Goal: Check status: Check status

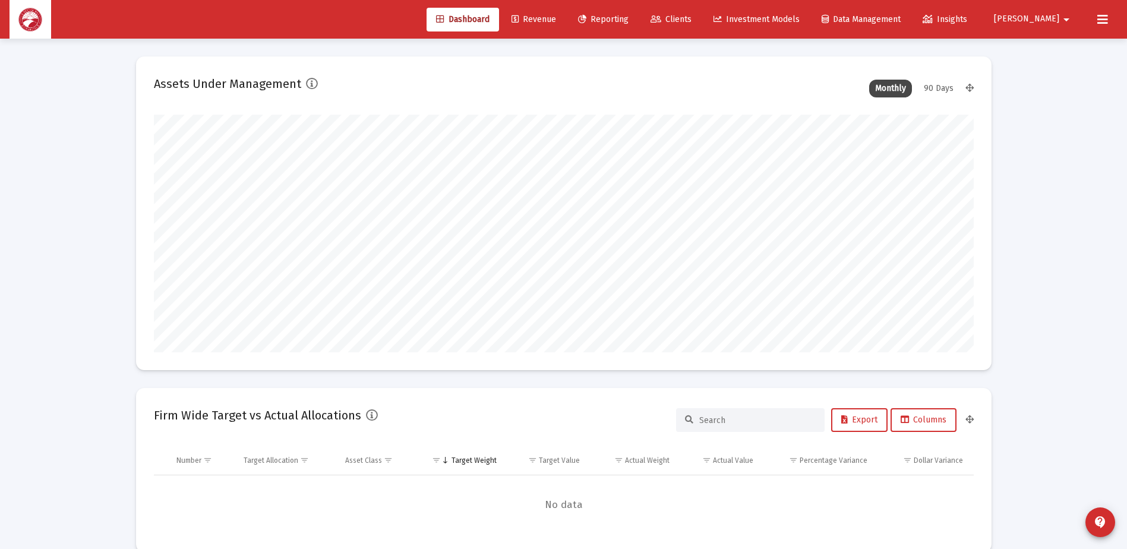
scroll to position [238, 442]
click at [629, 19] on span "Reporting" at bounding box center [603, 19] width 51 height 10
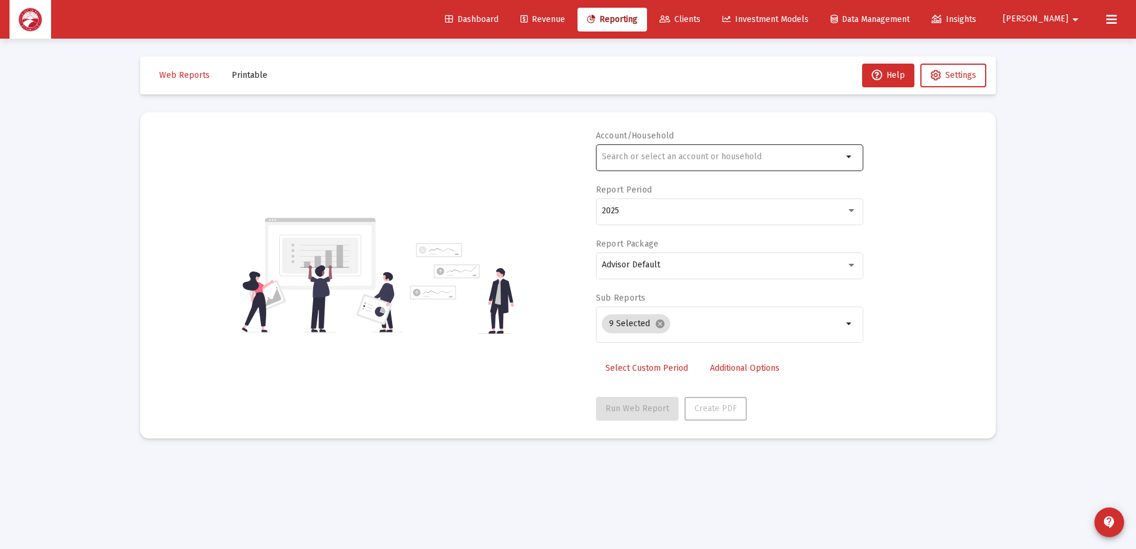
click at [720, 168] on div at bounding box center [722, 156] width 241 height 29
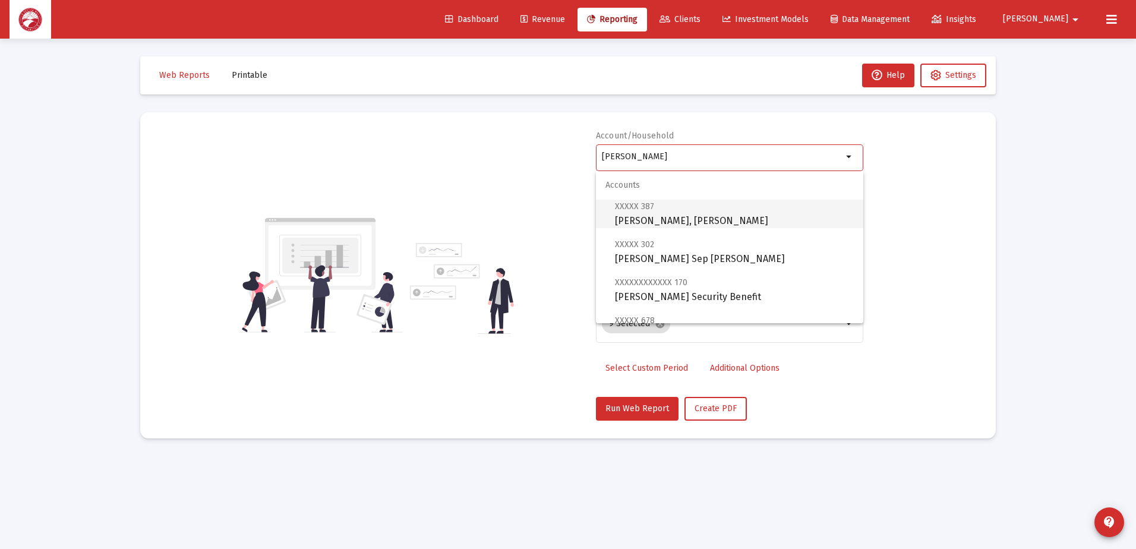
click at [688, 210] on span "XXXXX 387 [PERSON_NAME], [PERSON_NAME]" at bounding box center [734, 213] width 239 height 29
type input "[PERSON_NAME], [PERSON_NAME]"
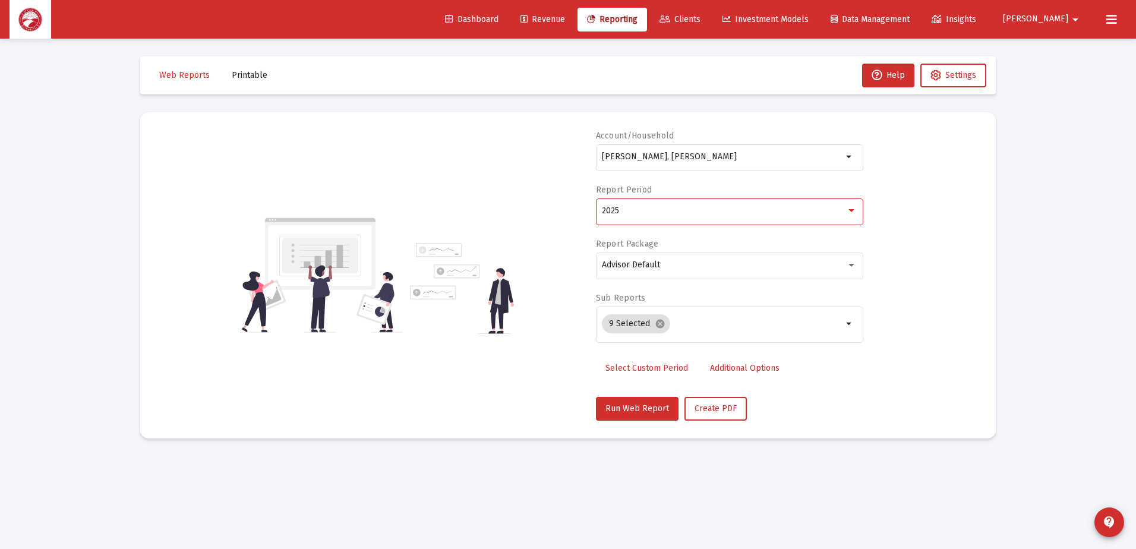
click at [653, 211] on div "2025" at bounding box center [724, 211] width 244 height 10
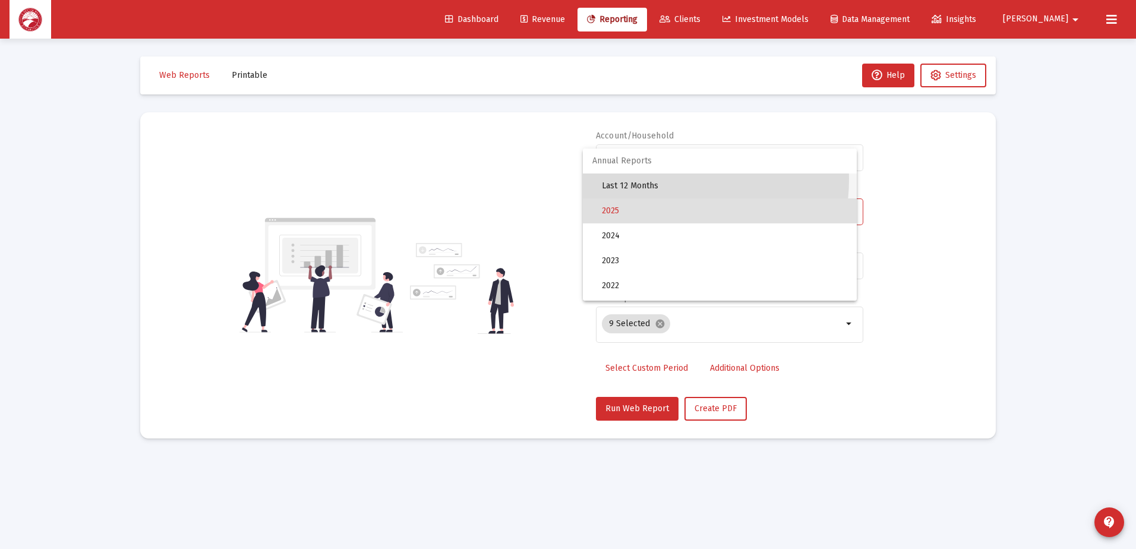
click at [649, 179] on span "Last 12 Months" at bounding box center [724, 186] width 245 height 25
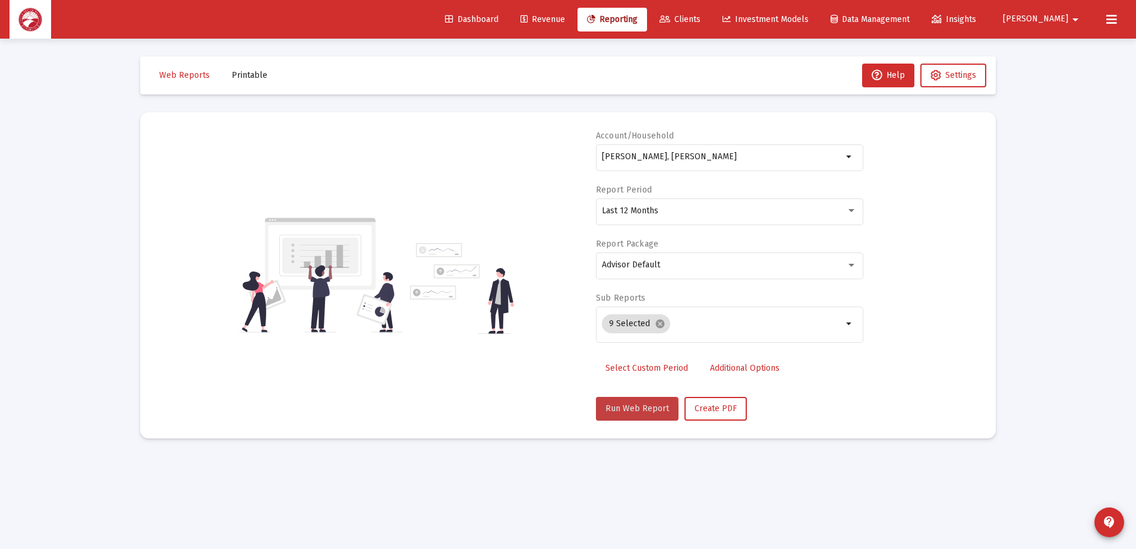
click at [634, 412] on span "Run Web Report" at bounding box center [638, 409] width 64 height 10
select select "View all"
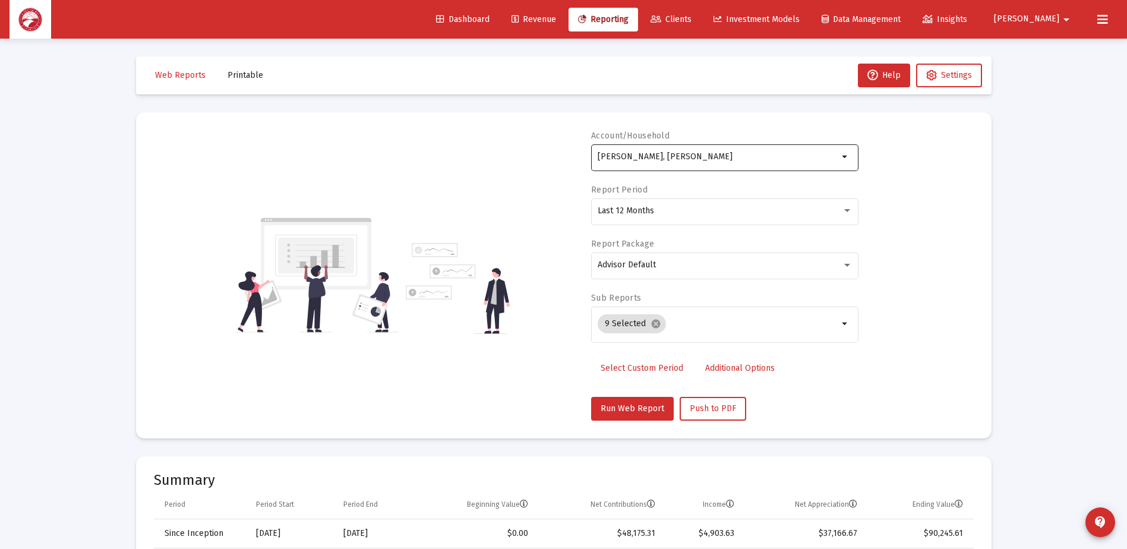
click at [839, 156] on mat-icon "arrow_drop_down" at bounding box center [846, 157] width 14 height 14
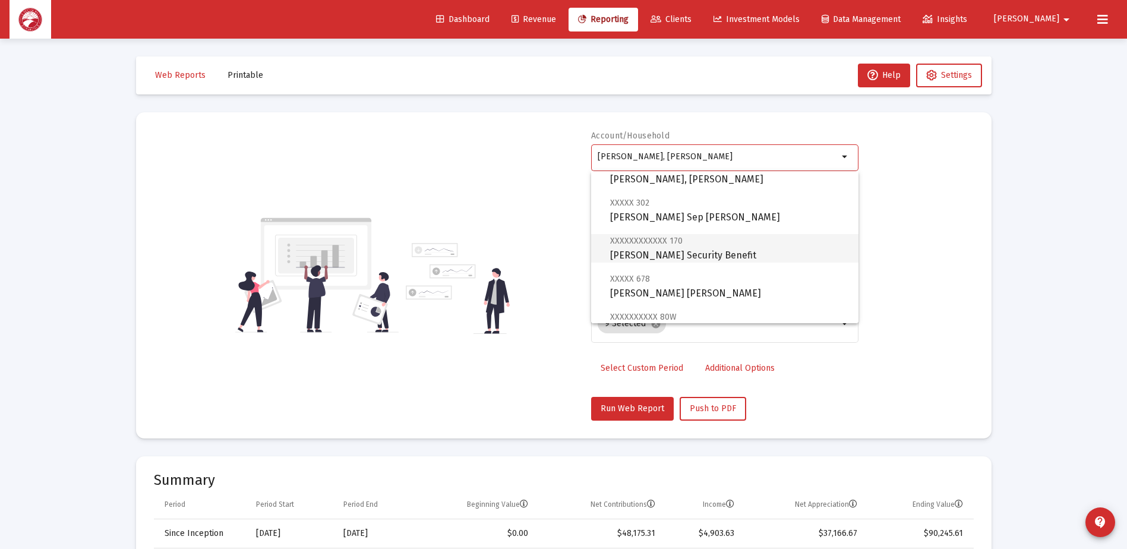
scroll to position [59, 0]
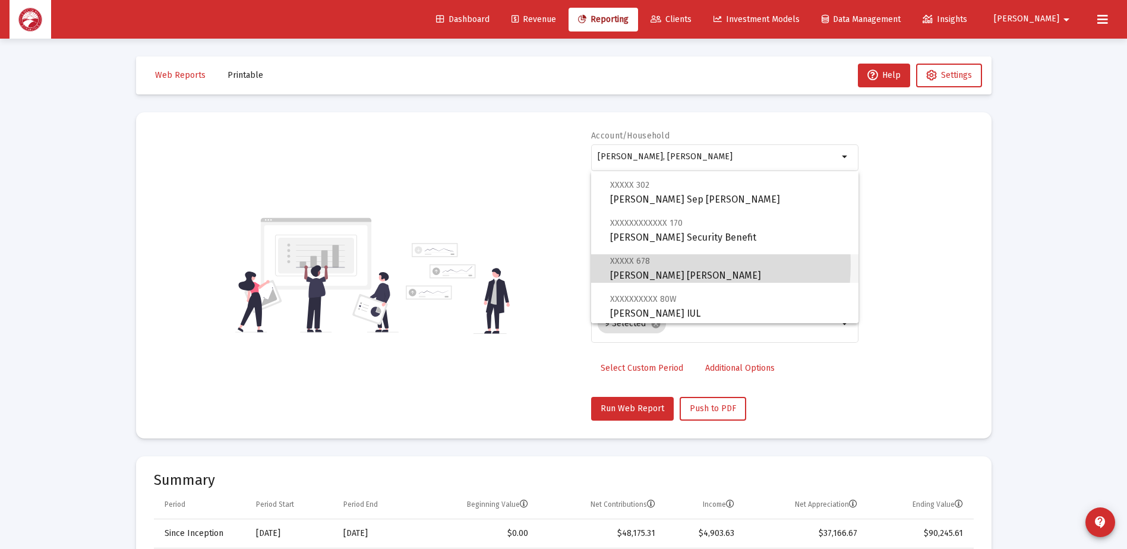
click at [655, 264] on span "XXXXX 678 [PERSON_NAME] [PERSON_NAME]" at bounding box center [729, 268] width 239 height 29
type input "[PERSON_NAME] [PERSON_NAME]"
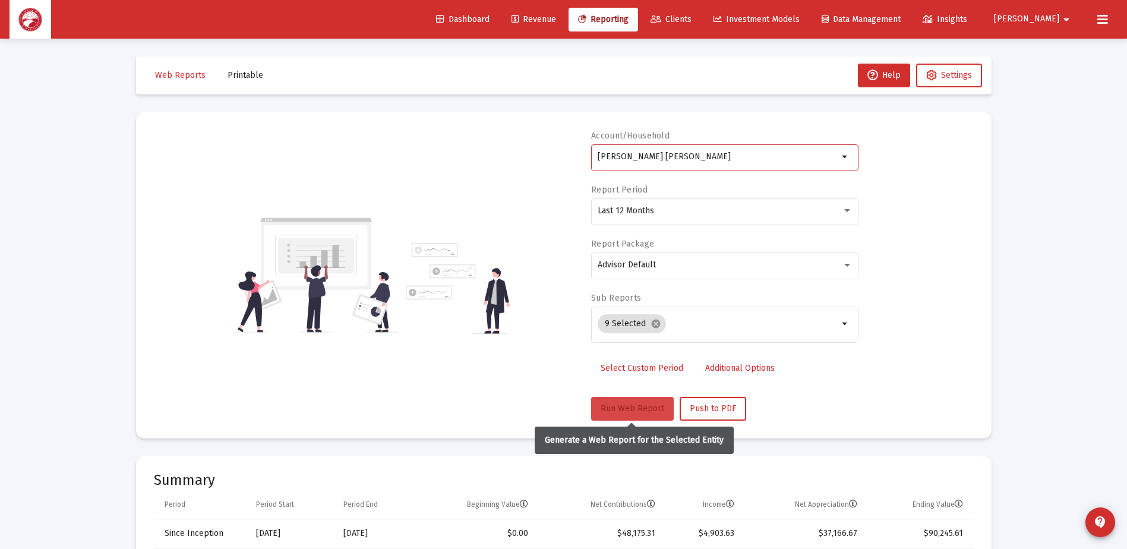
click at [631, 404] on span "Run Web Report" at bounding box center [633, 409] width 64 height 10
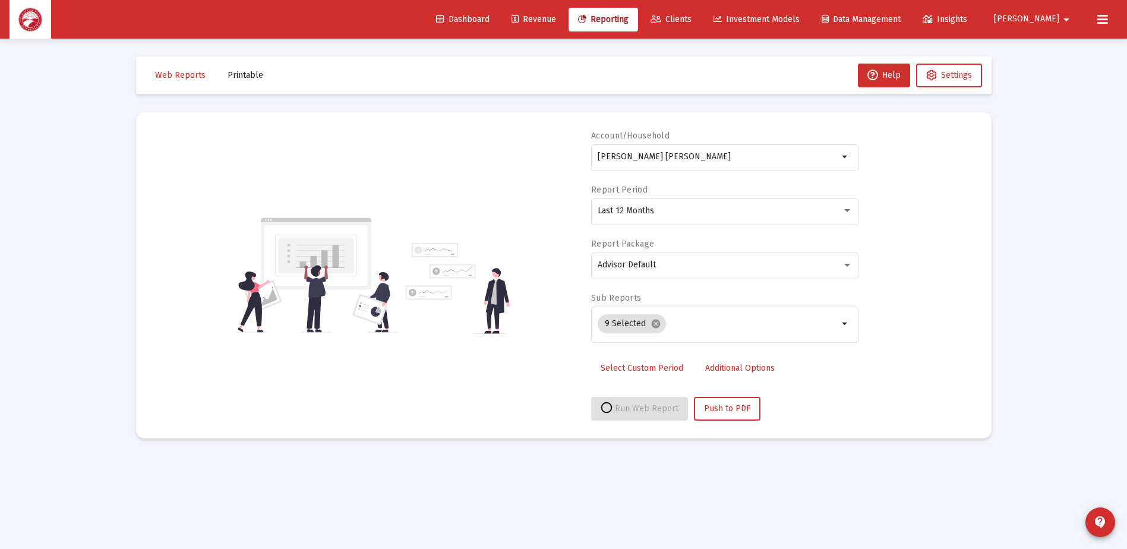
select select "View all"
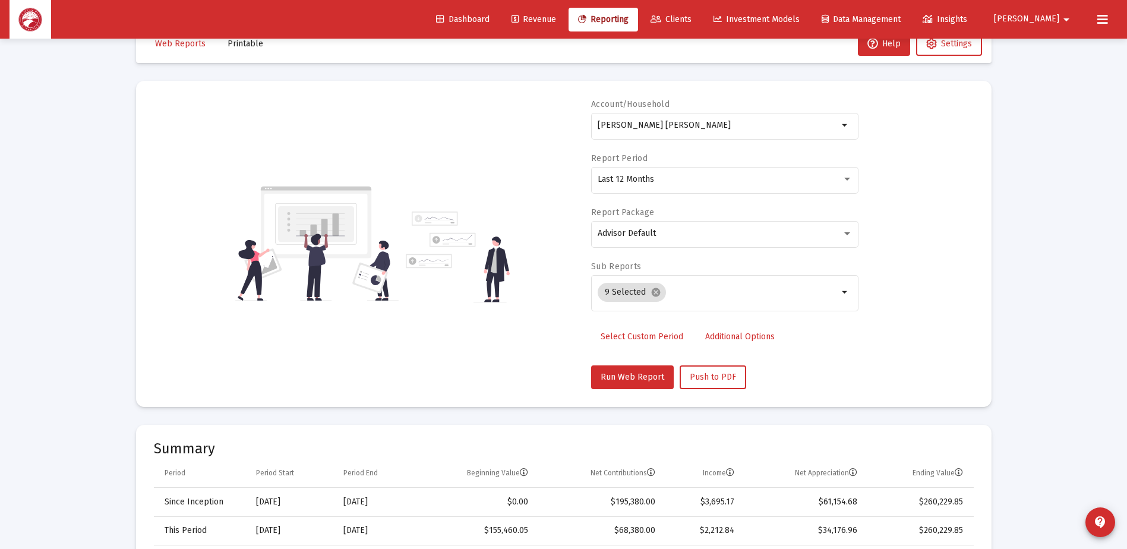
scroll to position [0, 0]
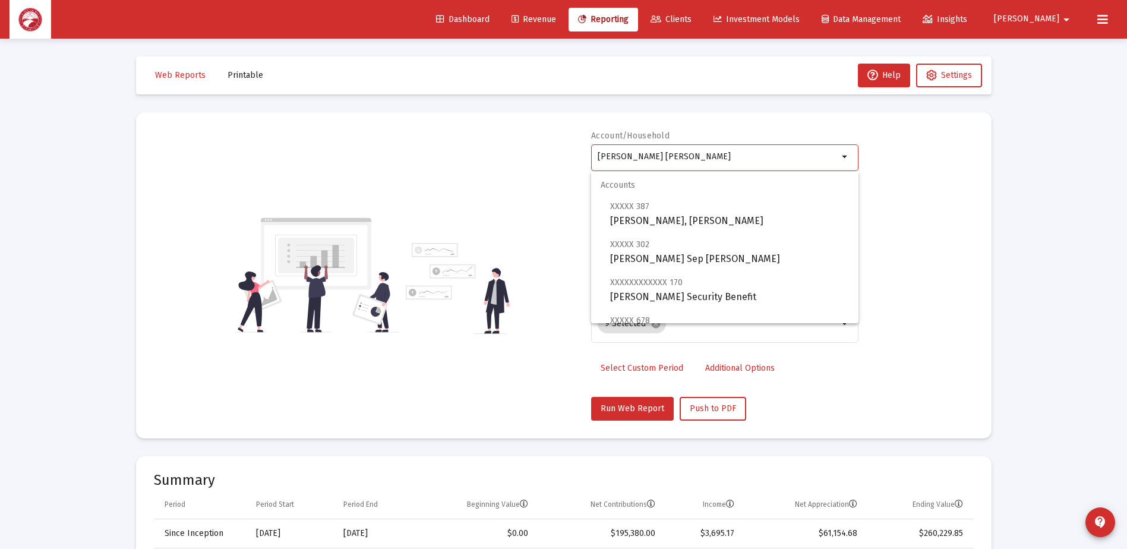
click at [749, 158] on input "[PERSON_NAME] [PERSON_NAME]" at bounding box center [718, 157] width 241 height 10
click at [720, 256] on span "XXXXX 302 [PERSON_NAME] Sep [PERSON_NAME]" at bounding box center [729, 251] width 239 height 29
type input "[PERSON_NAME] Sep [PERSON_NAME]"
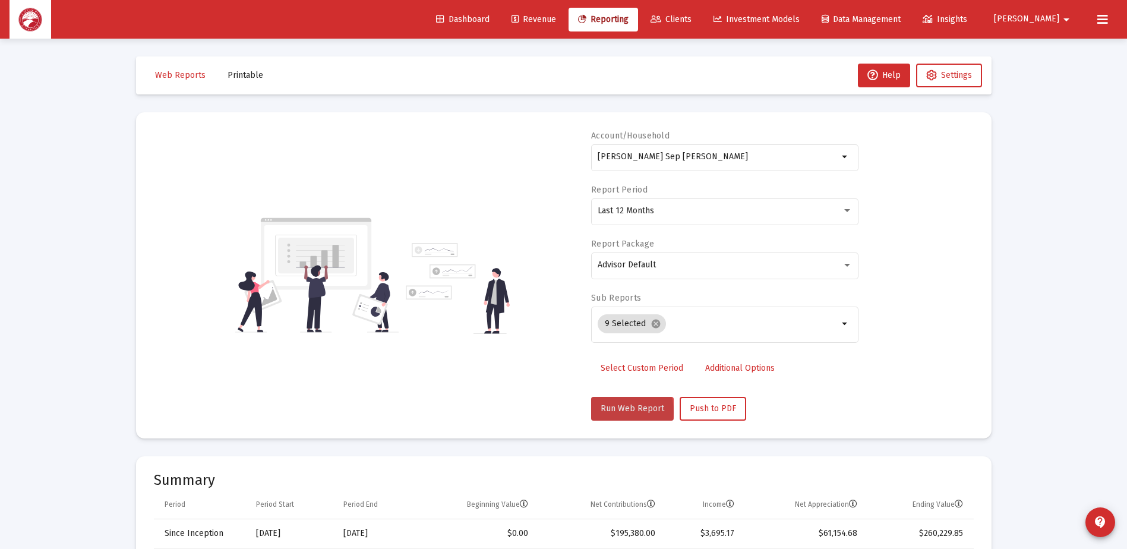
click at [625, 412] on span "Run Web Report" at bounding box center [633, 409] width 64 height 10
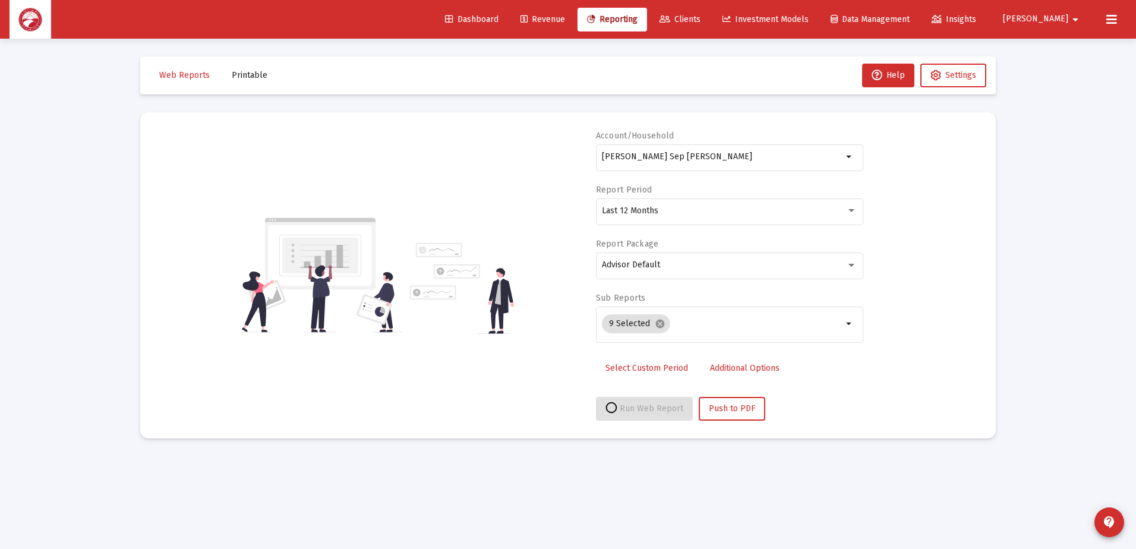
select select "View all"
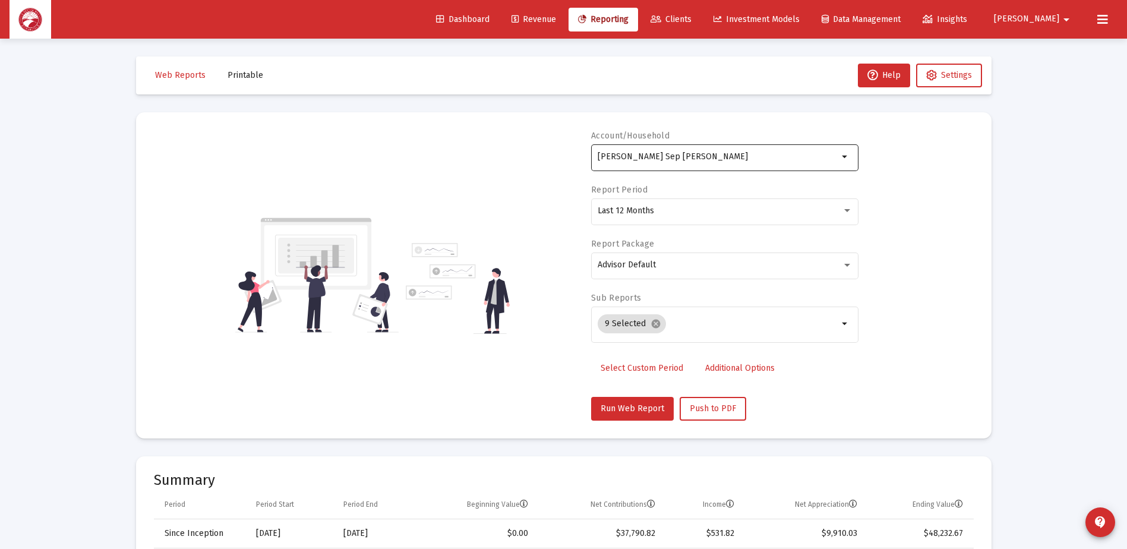
click at [731, 156] on input "[PERSON_NAME] Sep [PERSON_NAME]" at bounding box center [718, 157] width 241 height 10
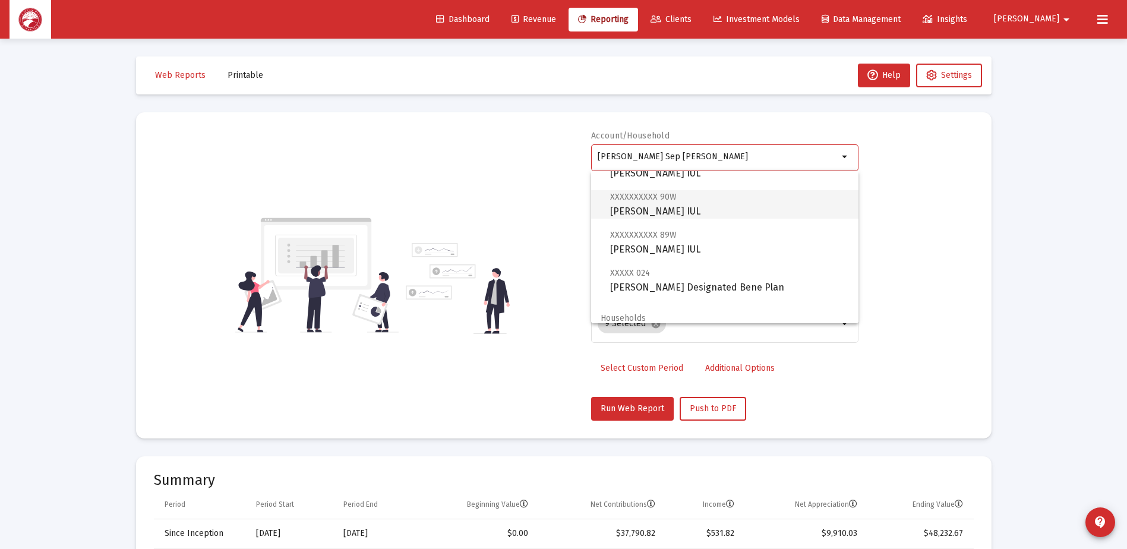
scroll to position [276, 0]
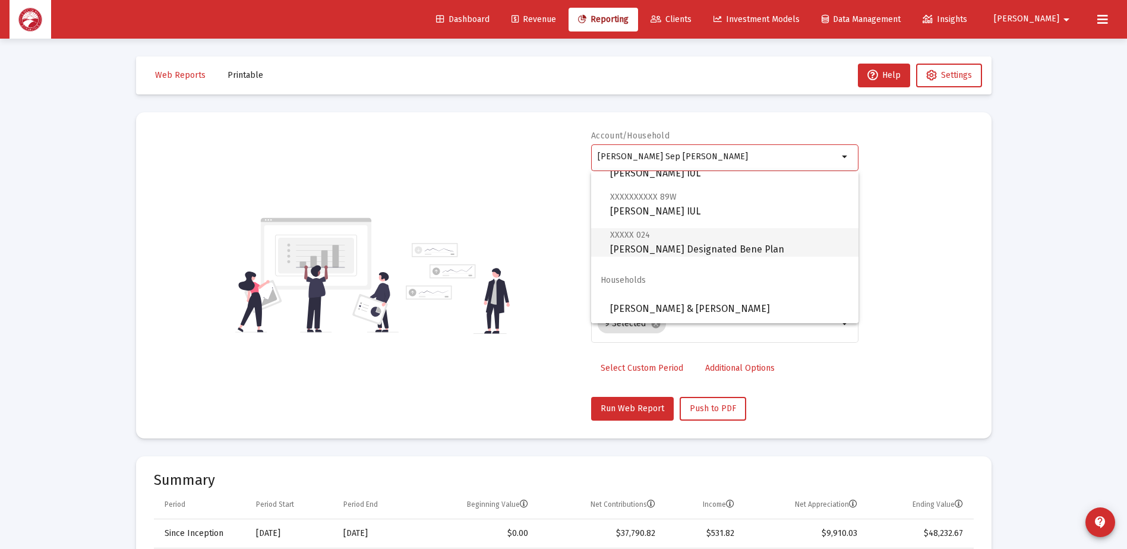
click at [664, 248] on span "XXXXX 024 [PERSON_NAME] Designated Bene Plan" at bounding box center [729, 242] width 239 height 29
type input "[PERSON_NAME] Designated Bene Plan"
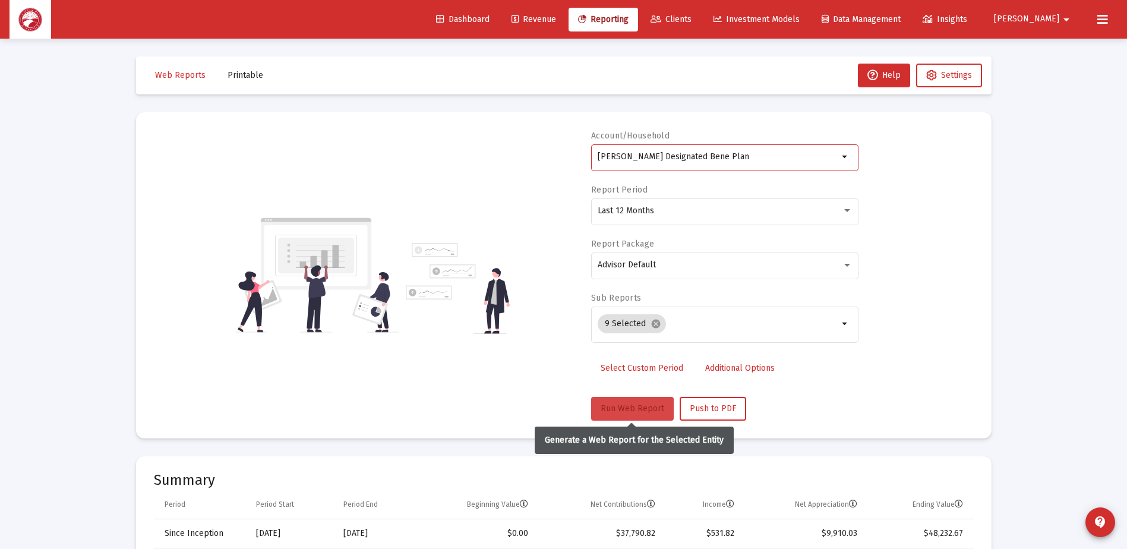
click at [623, 412] on span "Run Web Report" at bounding box center [633, 409] width 64 height 10
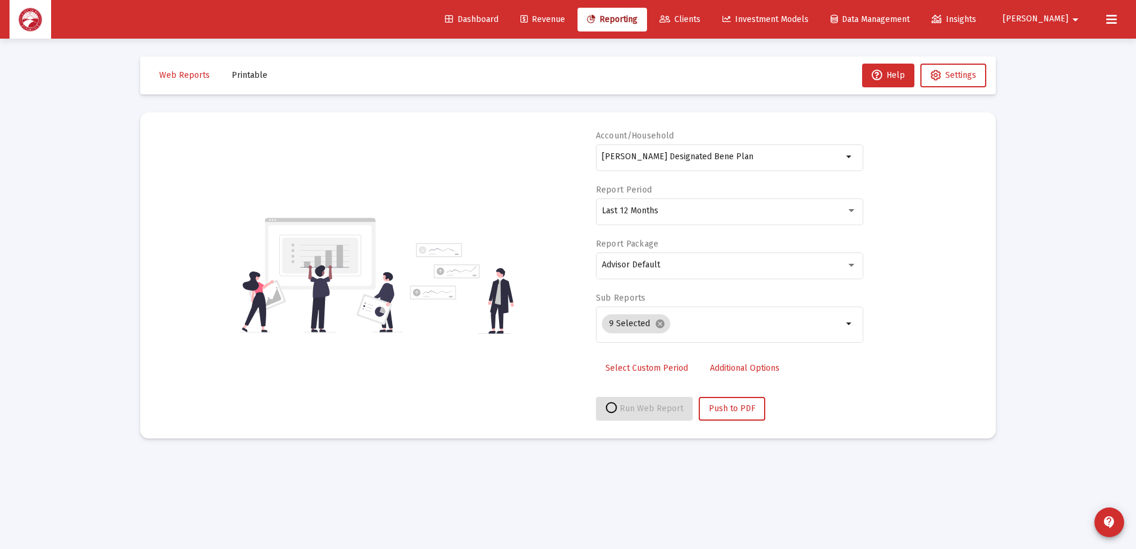
select select "View all"
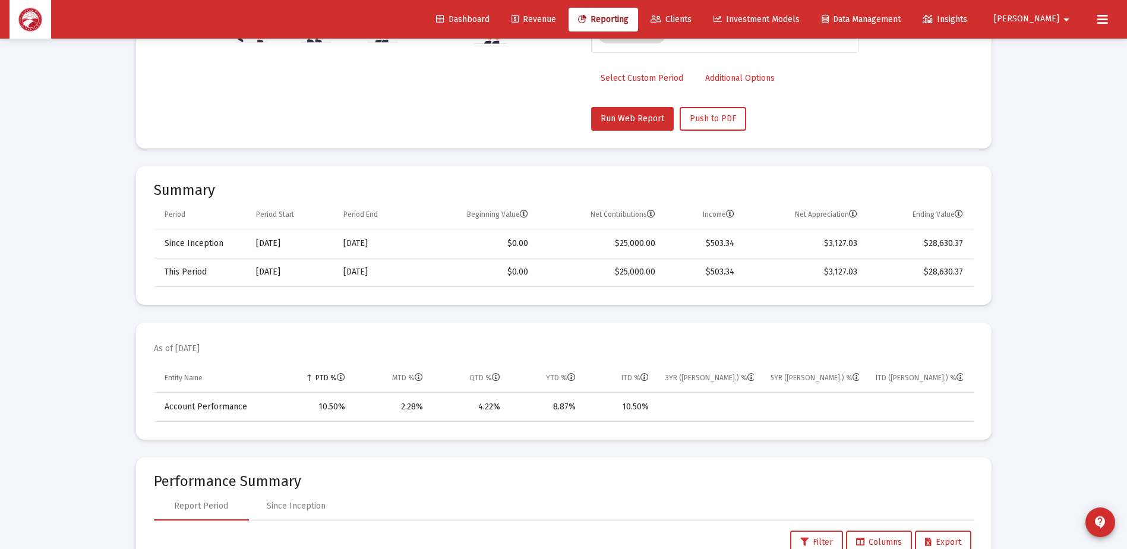
scroll to position [297, 0]
